Goal: Task Accomplishment & Management: Manage account settings

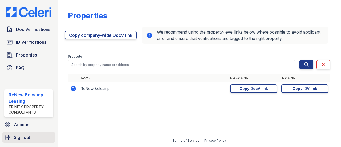
click at [22, 136] on span "Sign out" at bounding box center [22, 137] width 16 height 6
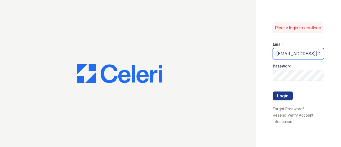
click at [295, 57] on input "[EMAIL_ADDRESS][DOMAIN_NAME]" at bounding box center [298, 53] width 51 height 11
type input "[EMAIL_ADDRESS][DOMAIN_NAME]"
click at [262, 63] on div "Please login to continue Email [EMAIL_ADDRESS][DOMAIN_NAME] Password Login Forg…" at bounding box center [298, 73] width 85 height 147
click at [282, 98] on button "Login" at bounding box center [283, 95] width 20 height 9
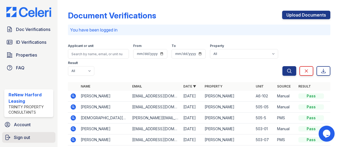
click at [19, 137] on span "Sign out" at bounding box center [22, 137] width 16 height 6
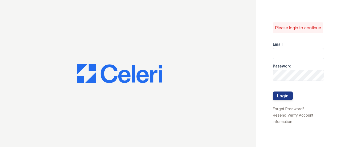
type input "[EMAIL_ADDRESS][DOMAIN_NAME]"
click at [261, 89] on div "Please login to continue Email [EMAIL_ADDRESS][DOMAIN_NAME] Password Login Forg…" at bounding box center [298, 73] width 85 height 147
click at [286, 100] on button "Login" at bounding box center [283, 95] width 20 height 9
